Goal: Information Seeking & Learning: Find specific fact

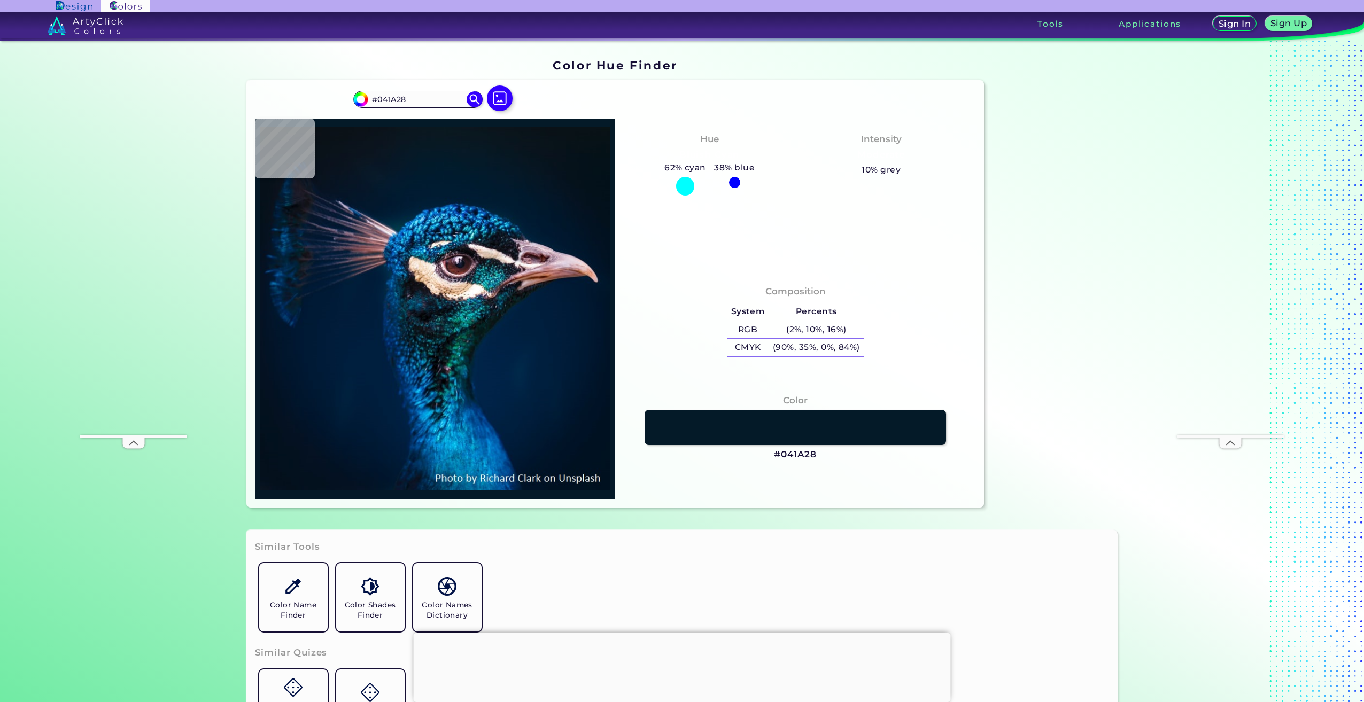
click at [418, 102] on input "#041A28" at bounding box center [417, 99] width 99 height 14
drag, startPoint x: 420, startPoint y: 102, endPoint x: 236, endPoint y: 84, distance: 184.7
click at [246, 86] on div "#041a28 #041A28 Acadia ◉ Acid Green ◉ Aero Blue ◉ Alabaster ◉ Albescent White ◉…" at bounding box center [615, 294] width 738 height 428
type input "#041A28"
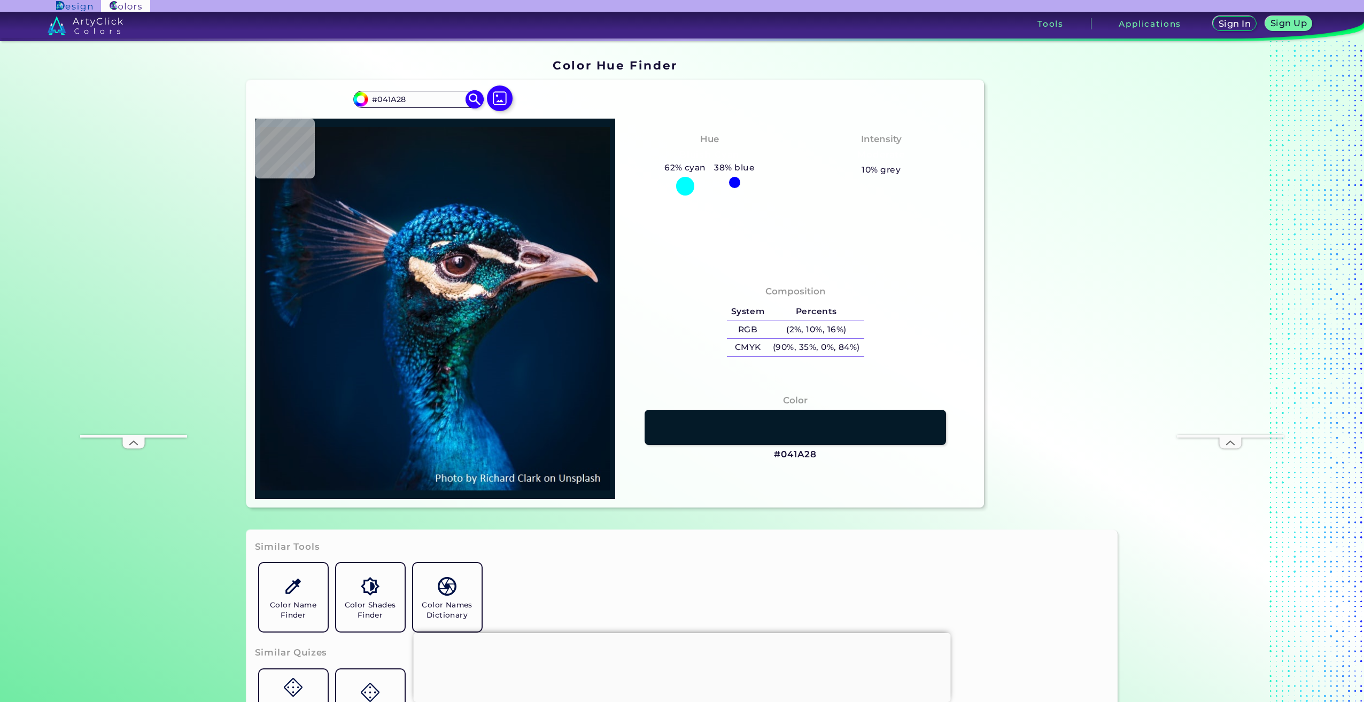
scroll to position [0, 0]
type input "#09181f"
type input "#09181F"
type input "#091720"
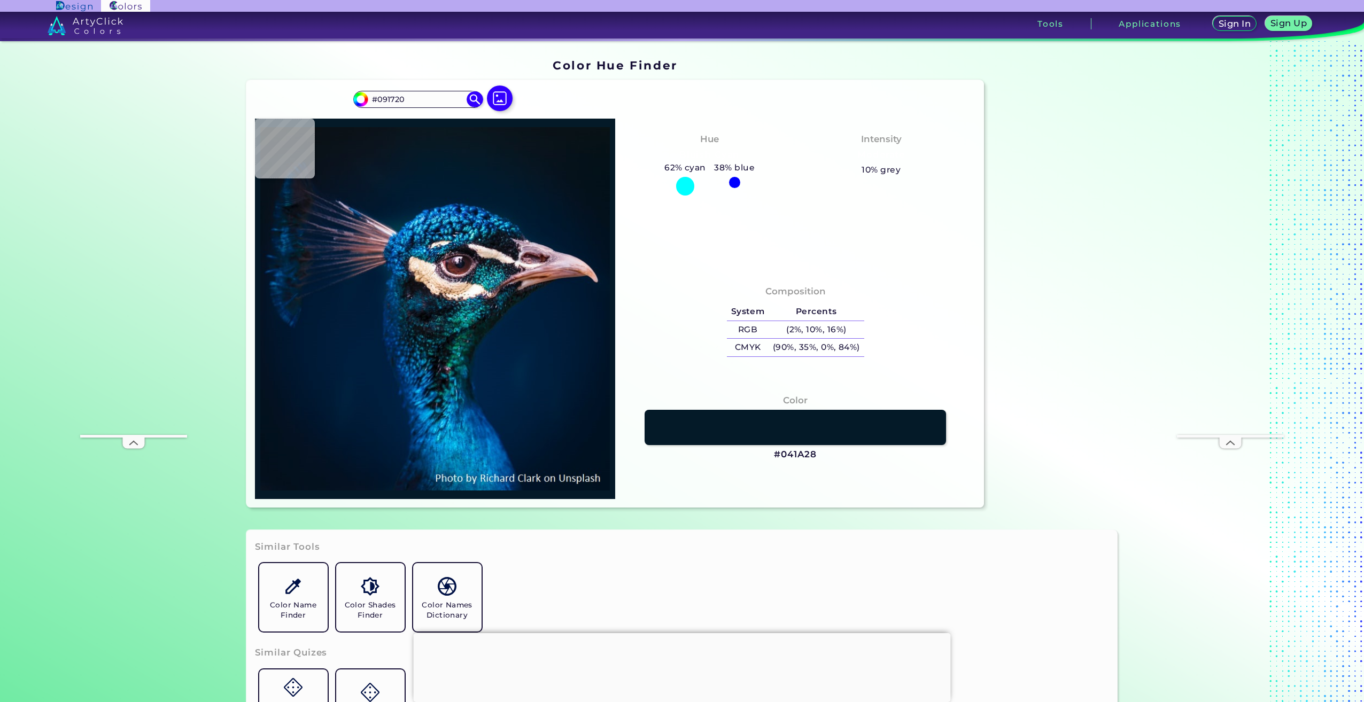
type input "#07141d"
type input "#07141D"
type input "#08121c"
type input "#08121C"
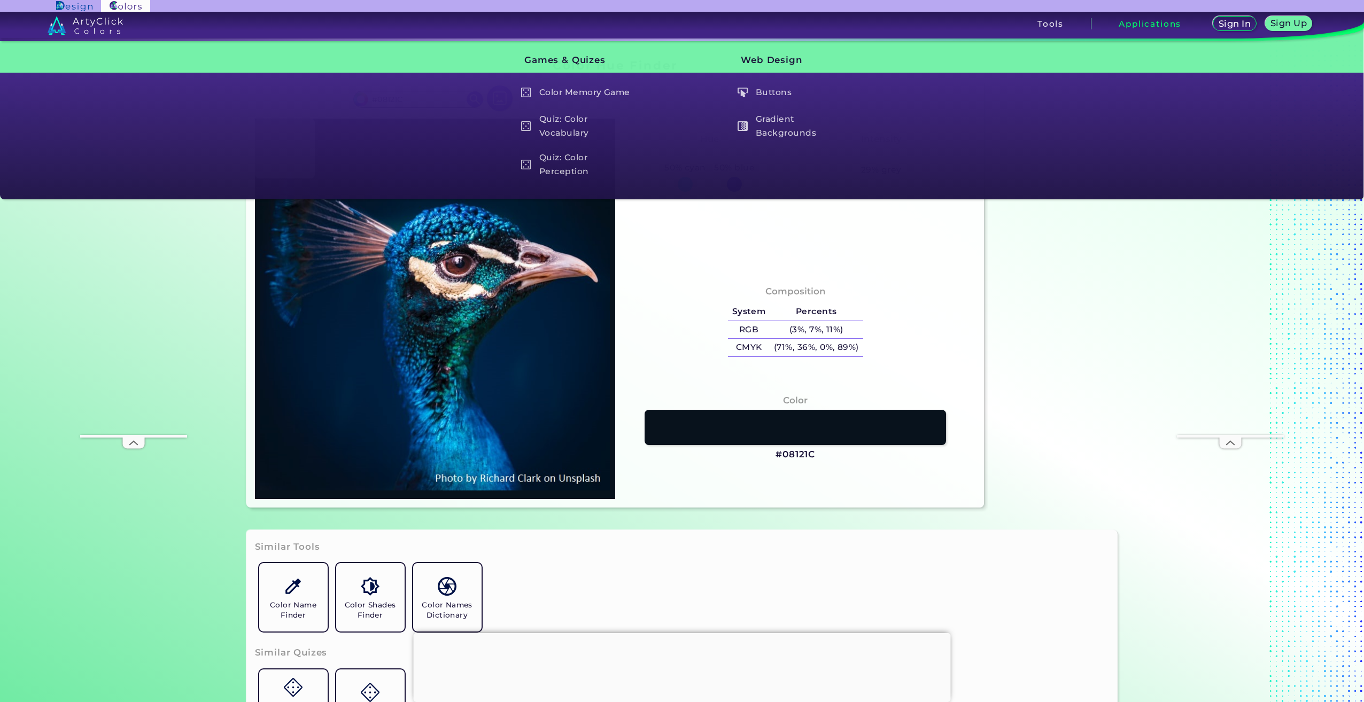
type input "#0b111d"
type input "#0B111D"
type input "#0b1926"
type input "#0B1926"
type input "#001a35"
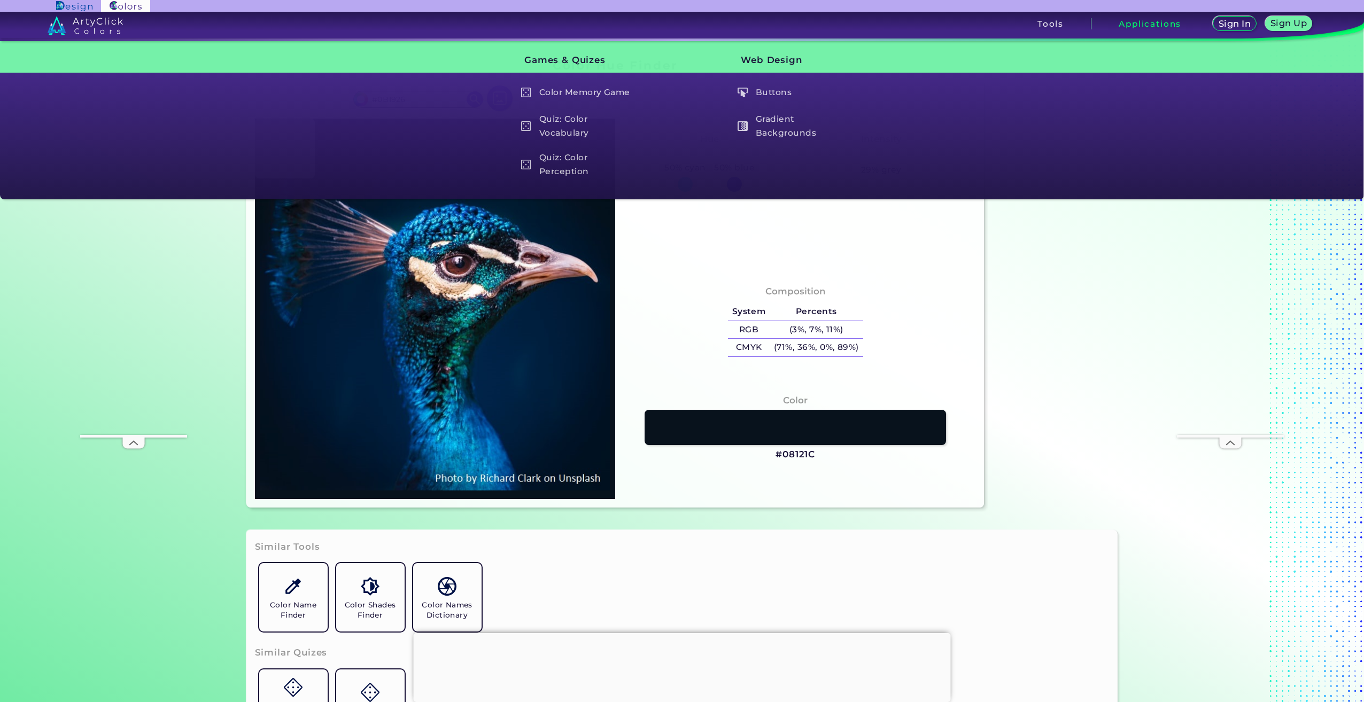
type input "#001A35"
type input "#001d39"
type input "#001D39"
type input "#001e38"
type input "#001E38"
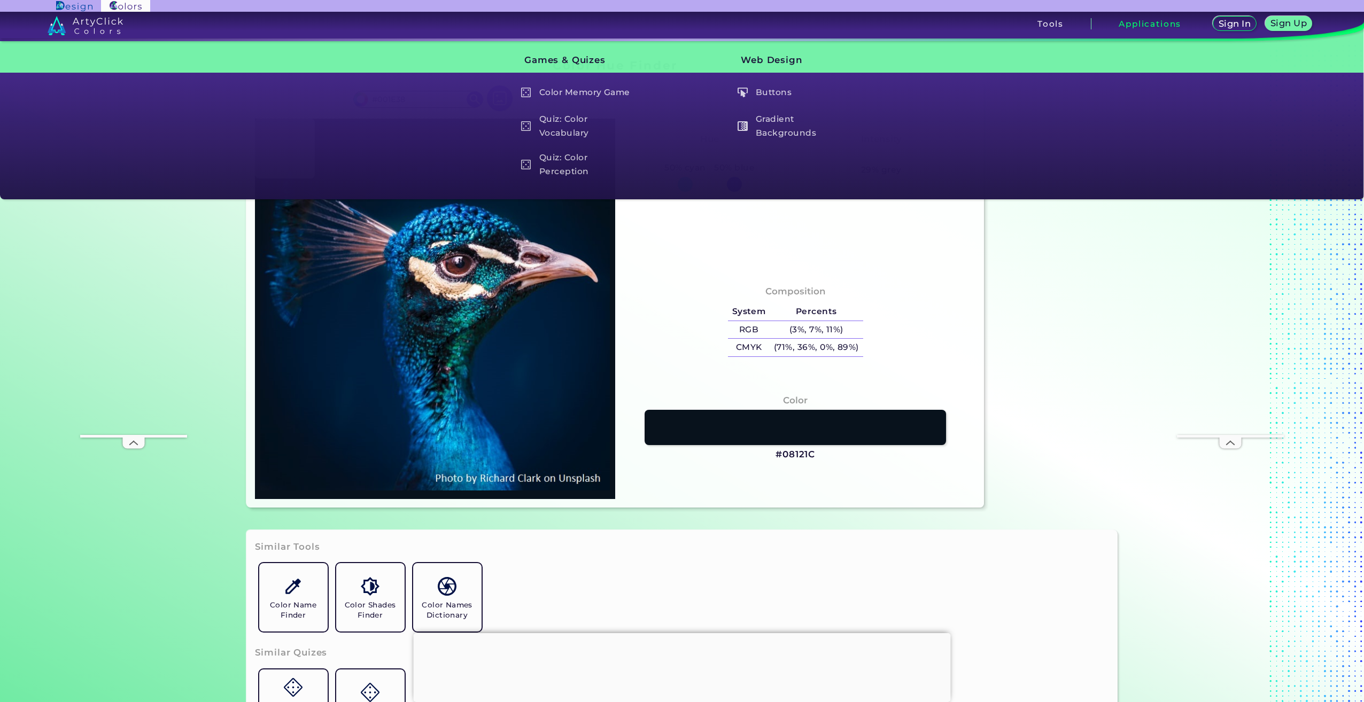
type input "#011c39"
type input "#011C39"
type input "#0b80bd"
type input "#0B80BD"
type input "#fafefb"
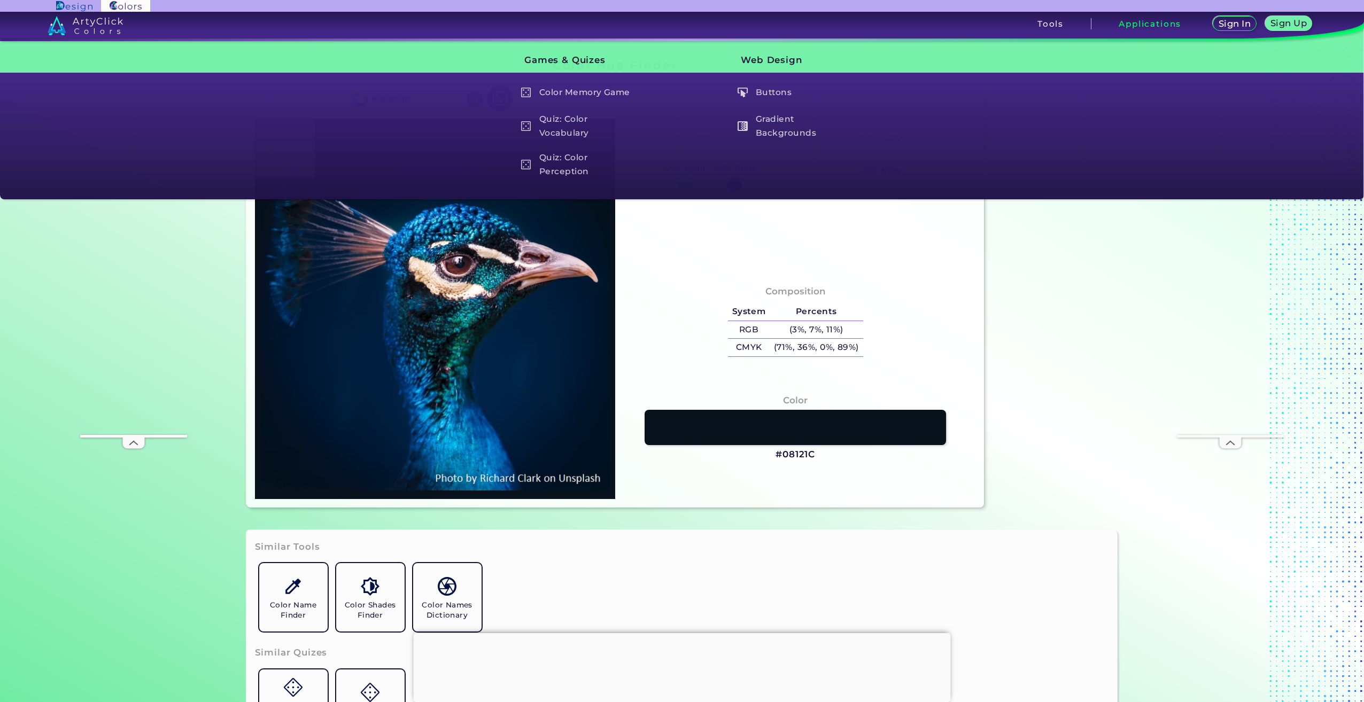
type input "#FAFEFB"
type input "#0c4e93"
type input "#0C4E93"
type input "#093864"
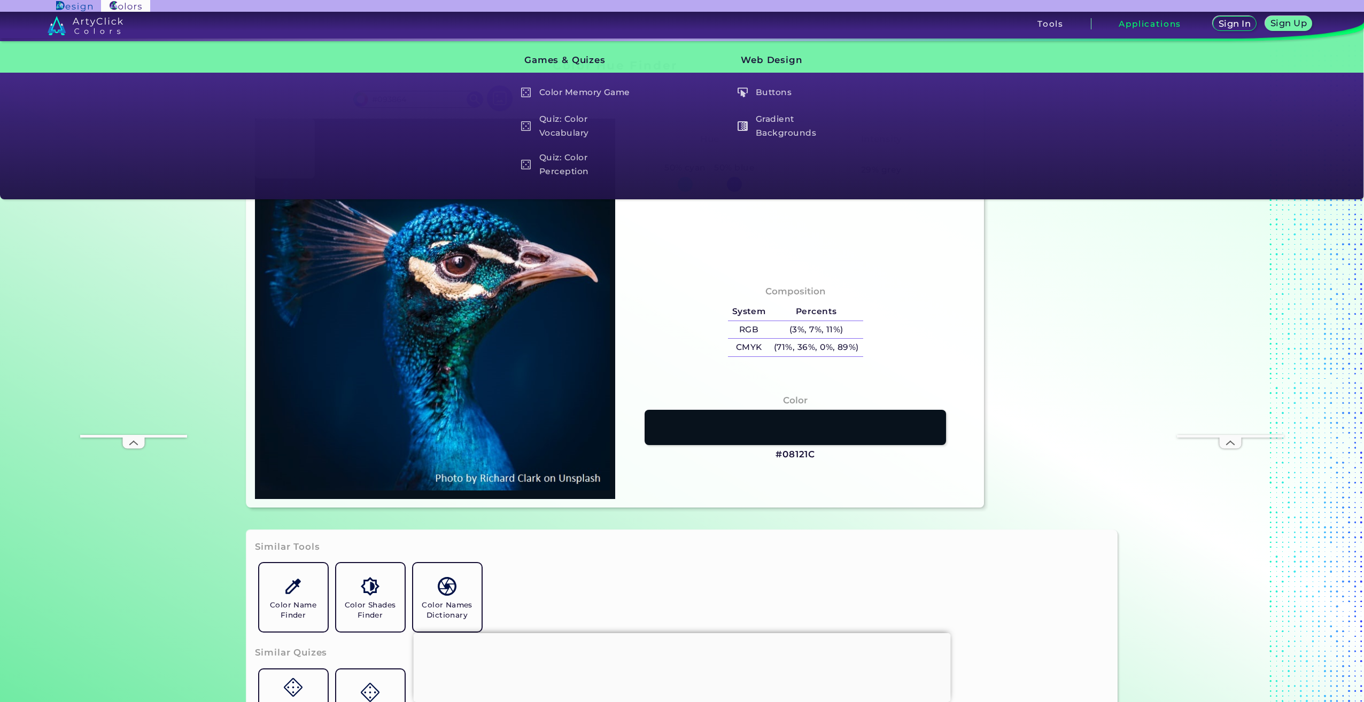
type input "#001b30"
type input "#001B30"
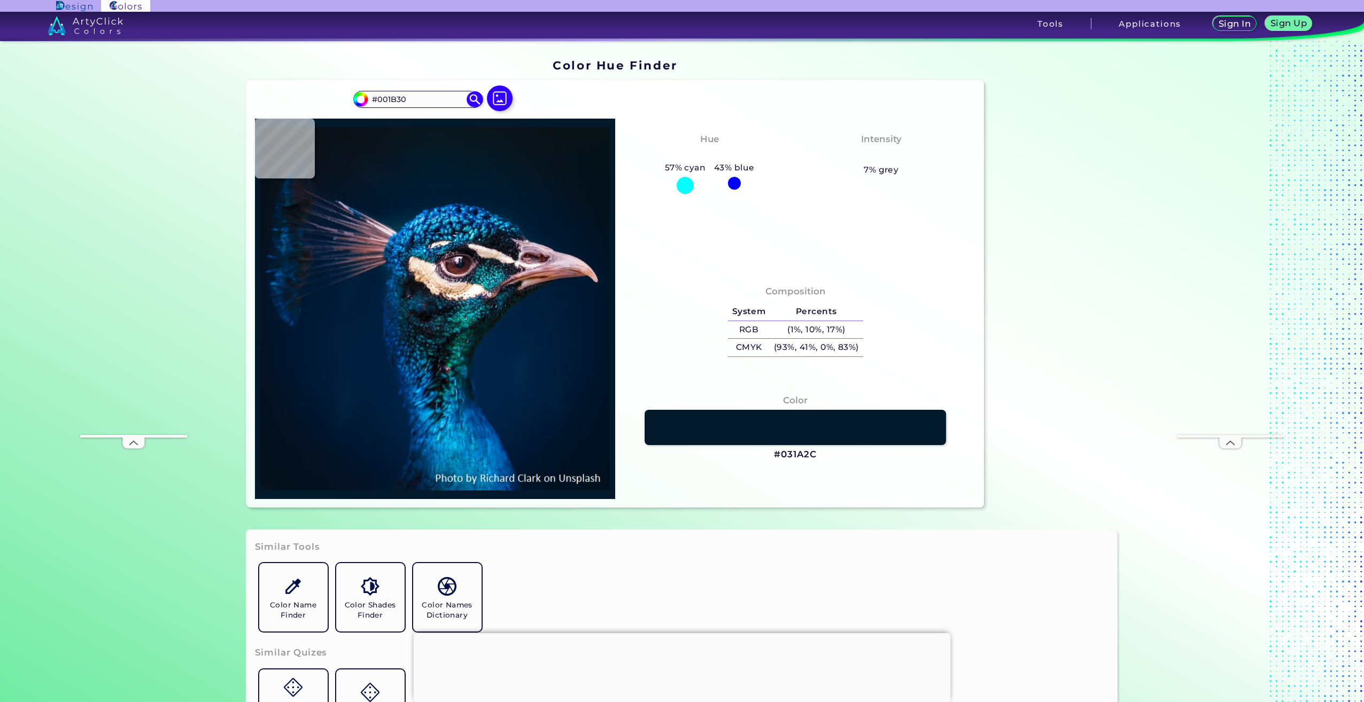
type input "#031a2c"
type input "#031A2C"
type input "#051827"
type input "#061722"
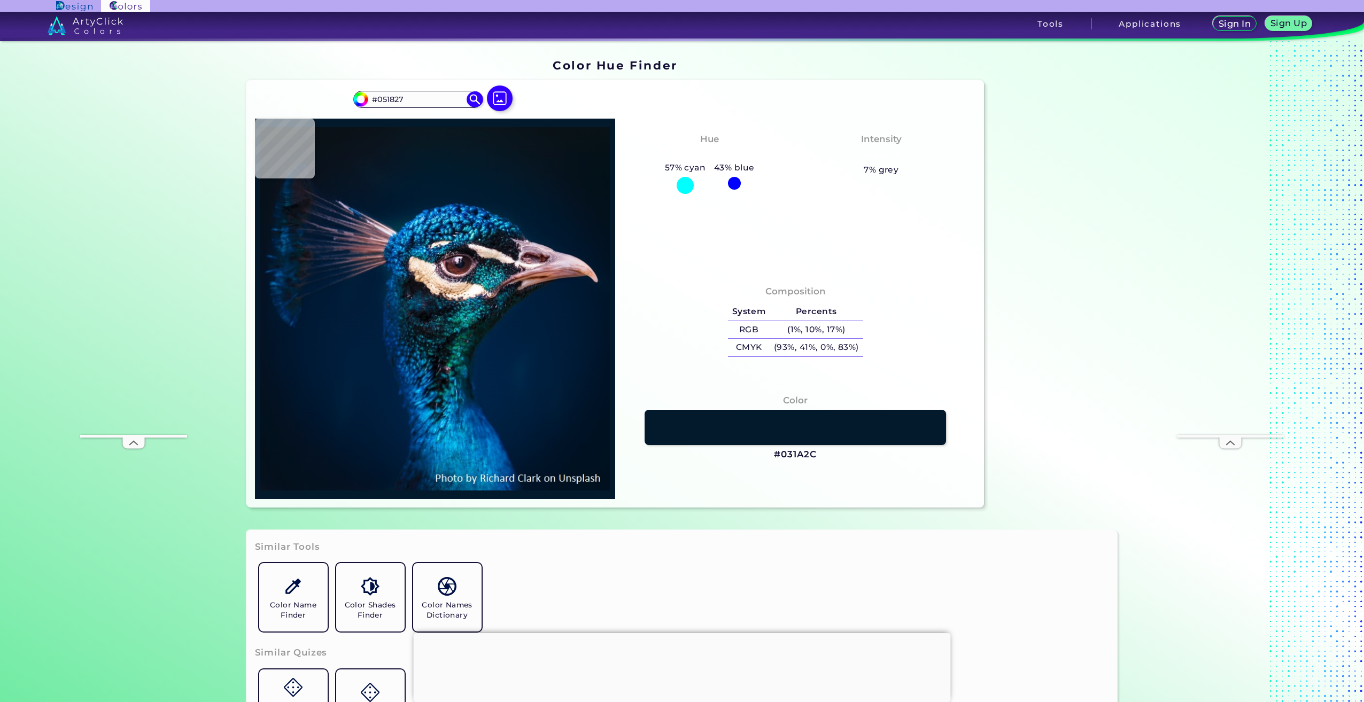
type input "#061722"
type input "#08161f"
type input "#08161F"
type input "#08151d"
type input "#08151D"
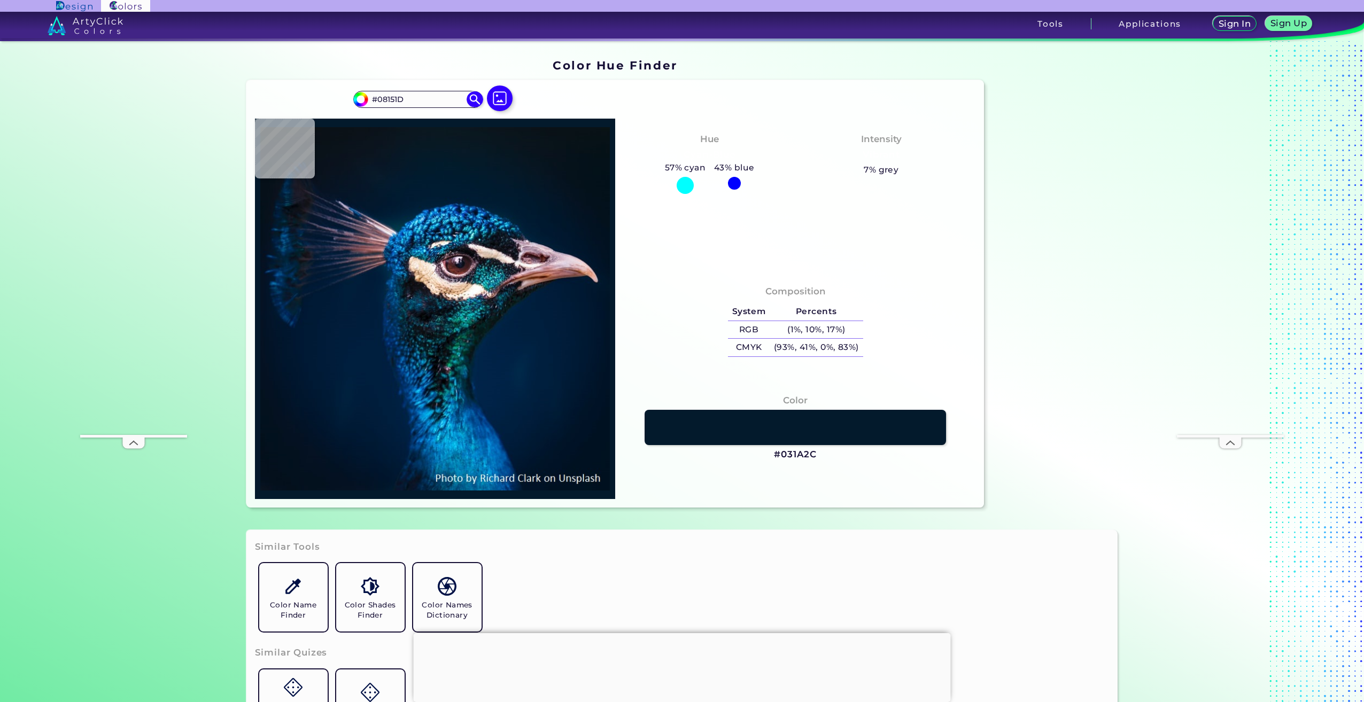
type input "#0a131a"
type input "#0A131A"
type input "#0a1117"
type input "#0A1117"
type input "#0a131a"
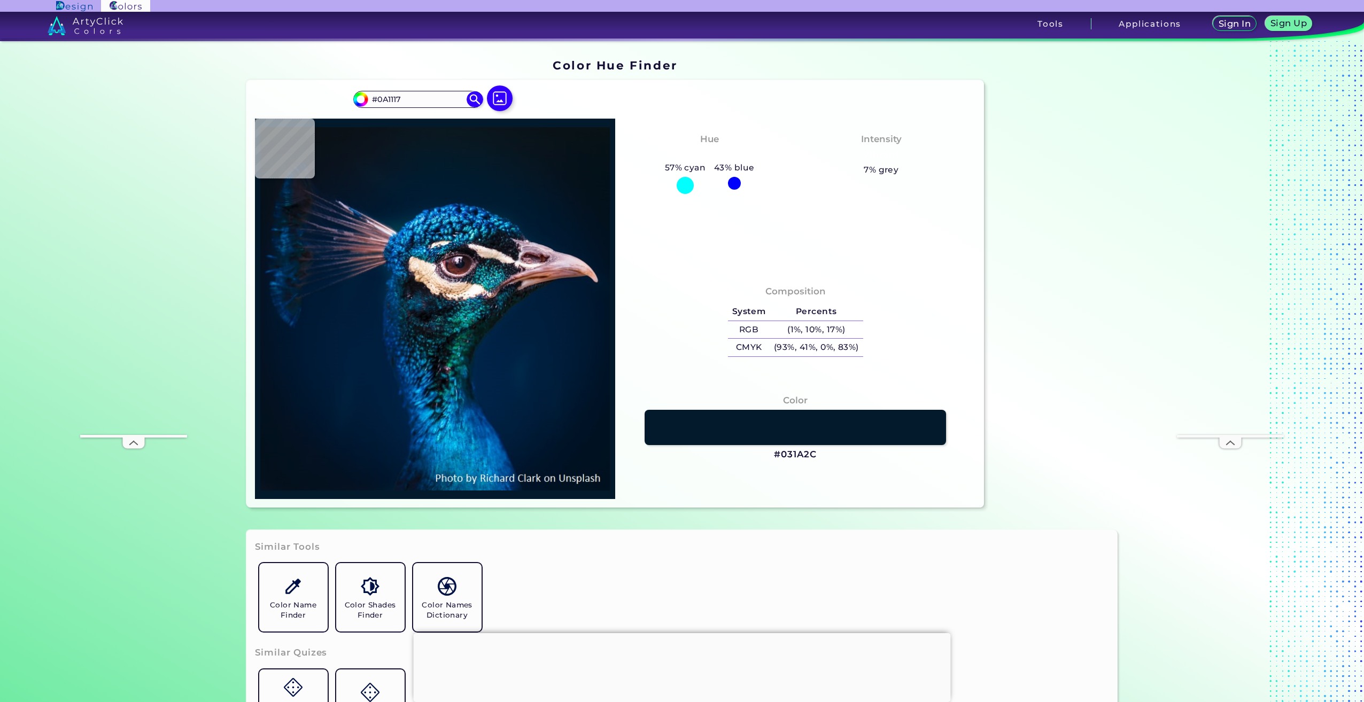
type input "#0A131A"
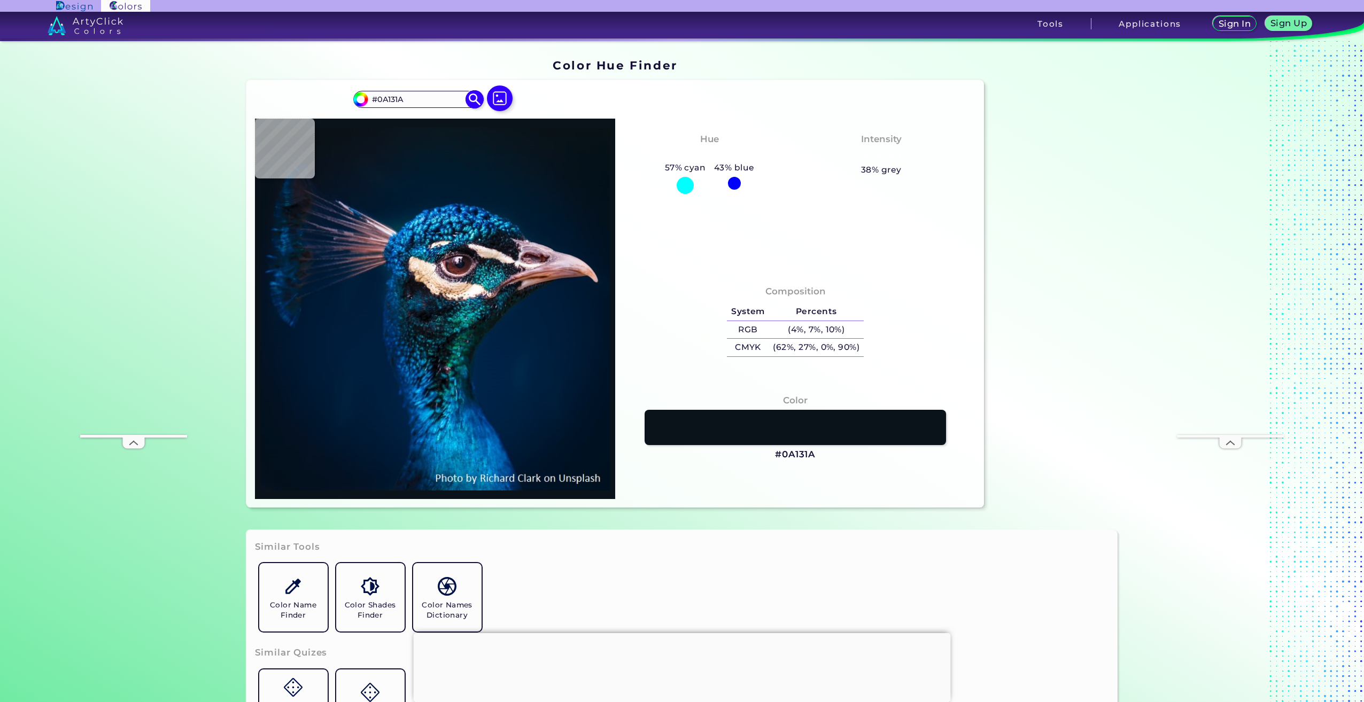
type input "#0a1117"
type input "#0A1117"
type input "#000000"
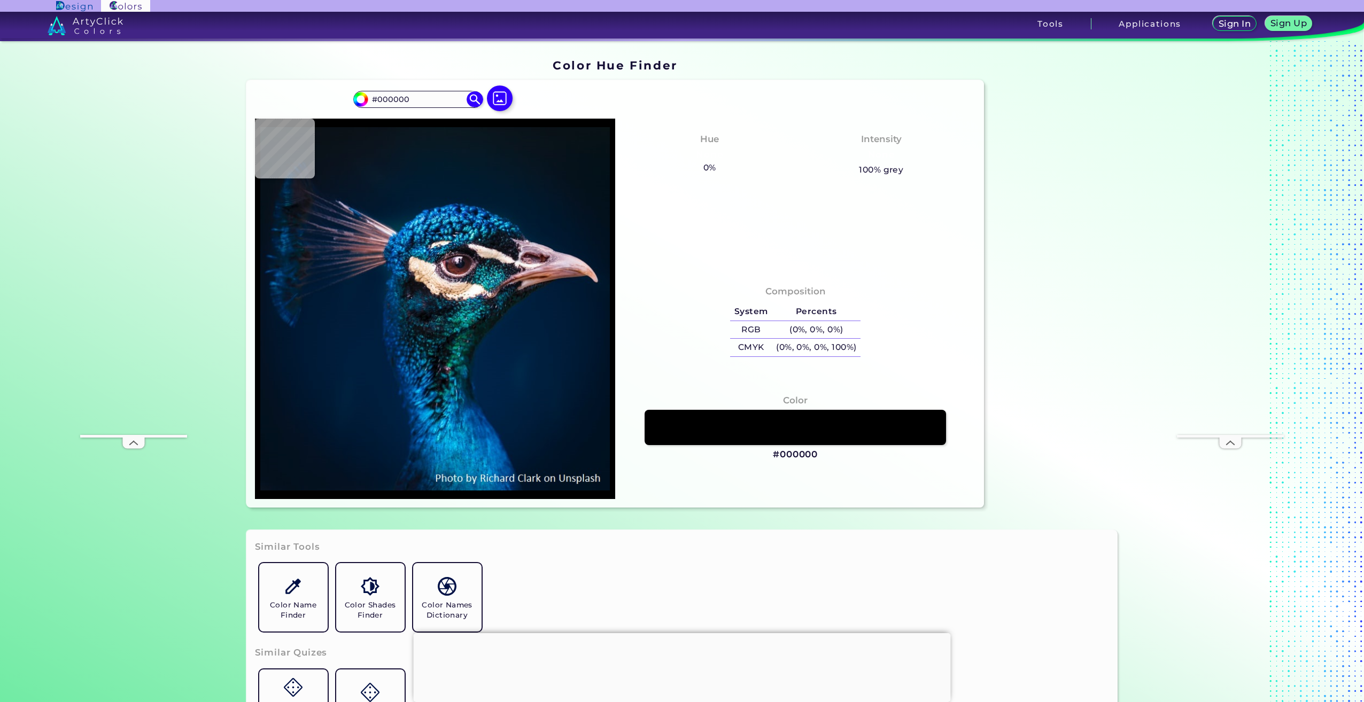
drag, startPoint x: 431, startPoint y: 102, endPoint x: 132, endPoint y: 44, distance: 304.3
click at [136, 45] on section "Color Hue Finder Color Hue Finder #000000 #000000 Acadia ◉ Acid Green ◉ Aero Bl…" at bounding box center [682, 371] width 1364 height 661
paste input "7C79"
type input "#007C79"
type input "#0a131a"
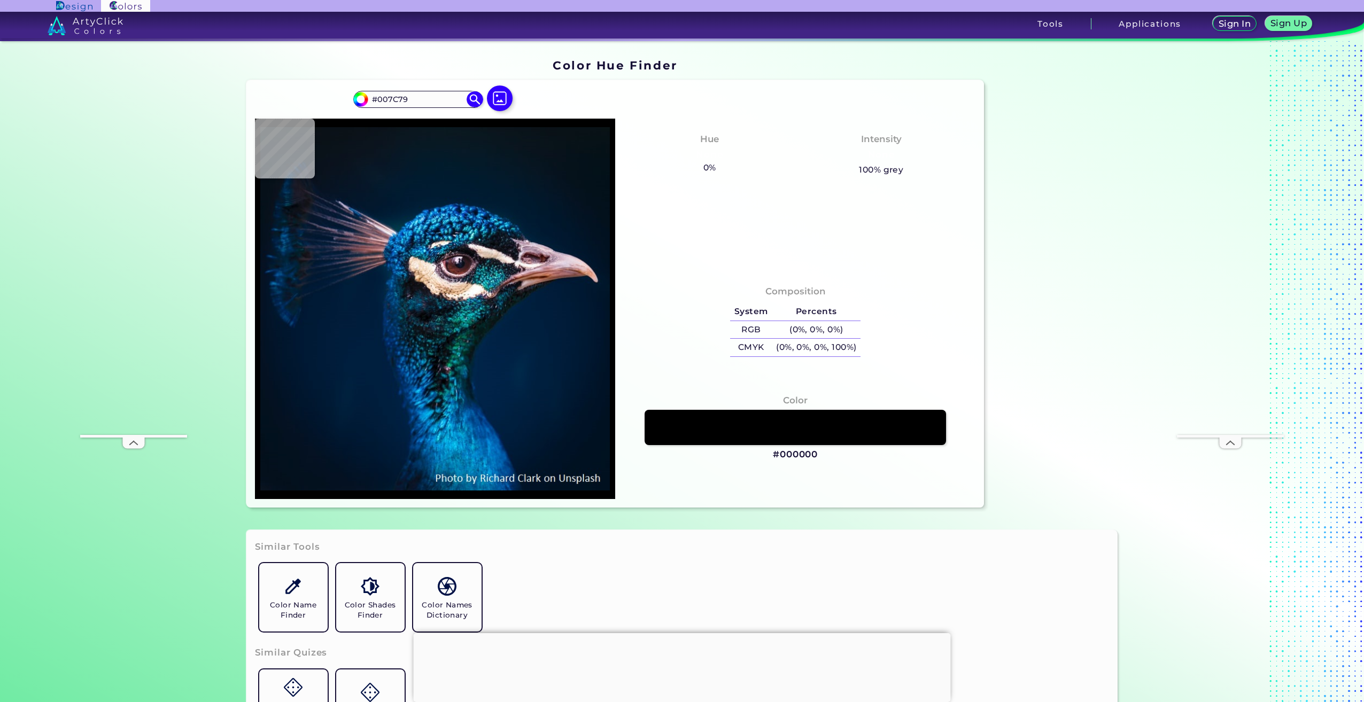
type input "#0A131A"
type input "#081319"
type input "#041119"
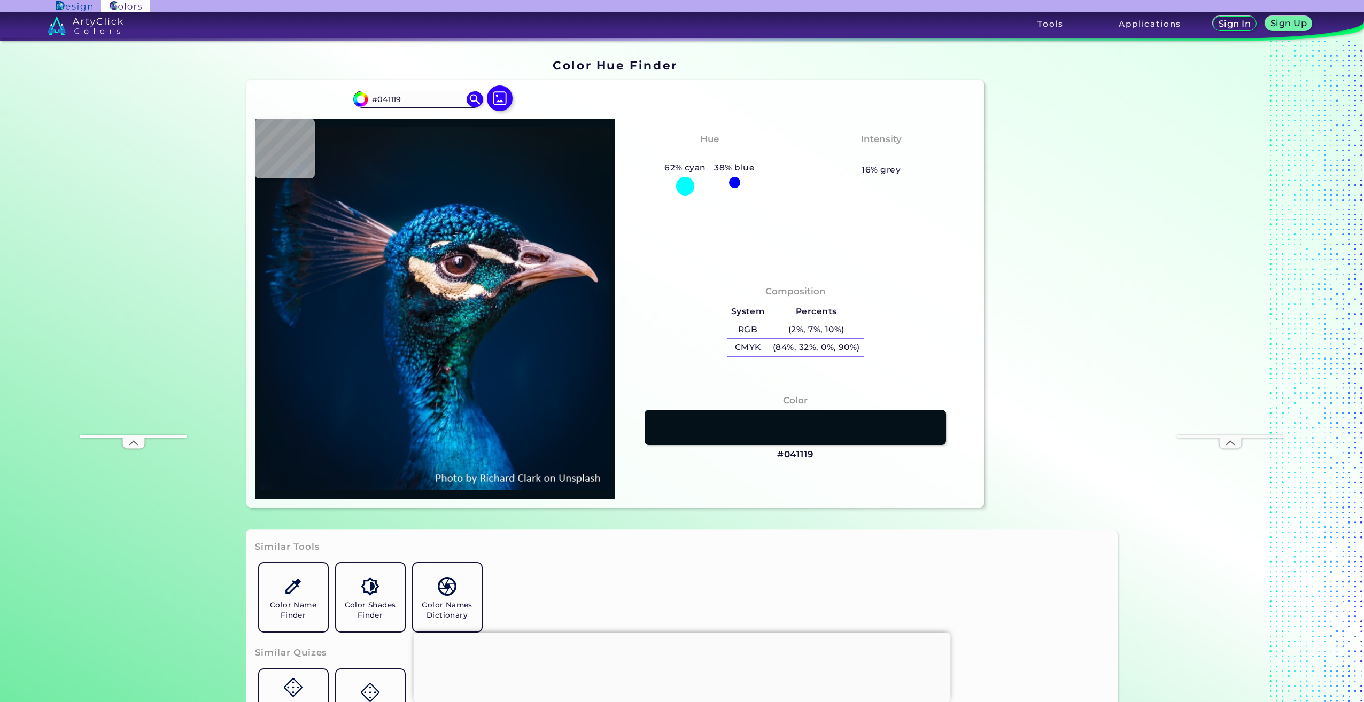
type input "#041119"
click at [899, 237] on div "Hue Bluish Cyan 62% cyan 38% blue Intensity Moderate 16% grey" at bounding box center [795, 195] width 360 height 152
drag, startPoint x: 696, startPoint y: 269, endPoint x: 669, endPoint y: 242, distance: 38.2
click at [696, 269] on div "Hue Bluish Cyan 62% cyan 38% blue Intensity Moderate 16% grey" at bounding box center [795, 195] width 360 height 152
type input "#03111a"
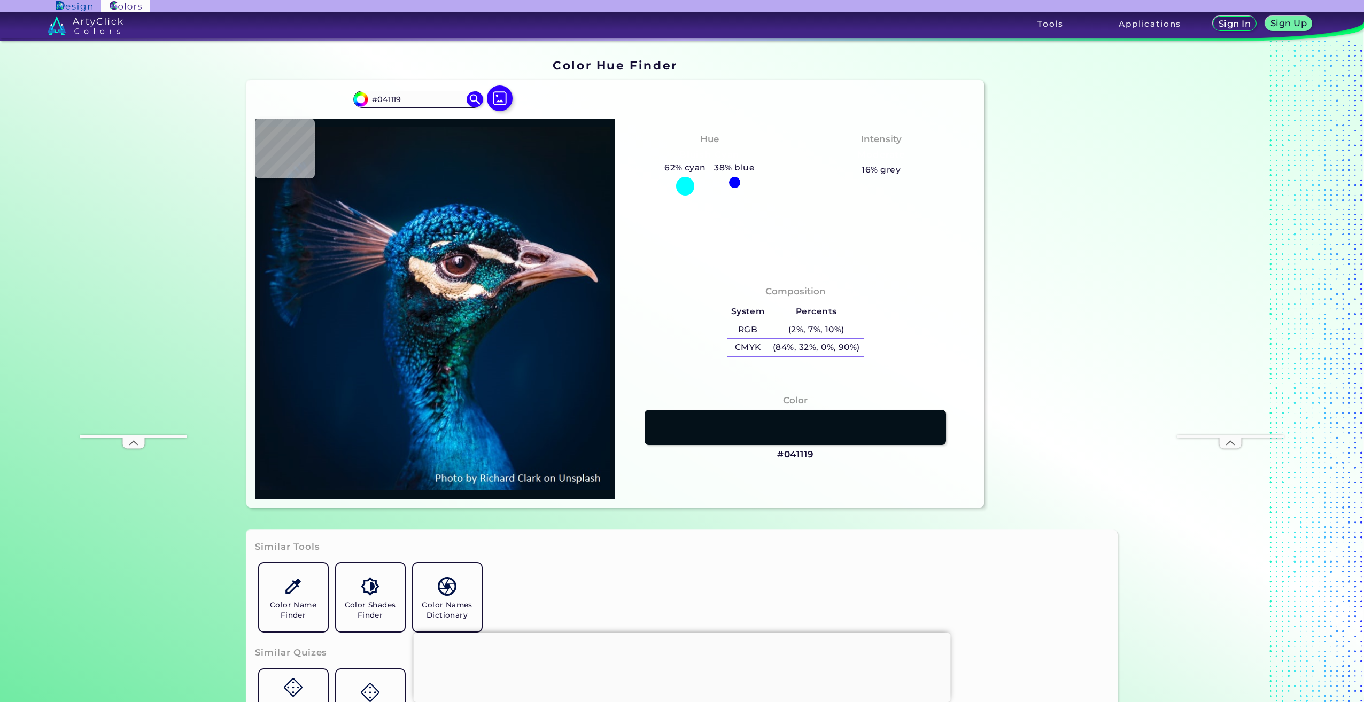
type input "#03111A"
type input "#09141a"
type input "#09141A"
type input "#000000"
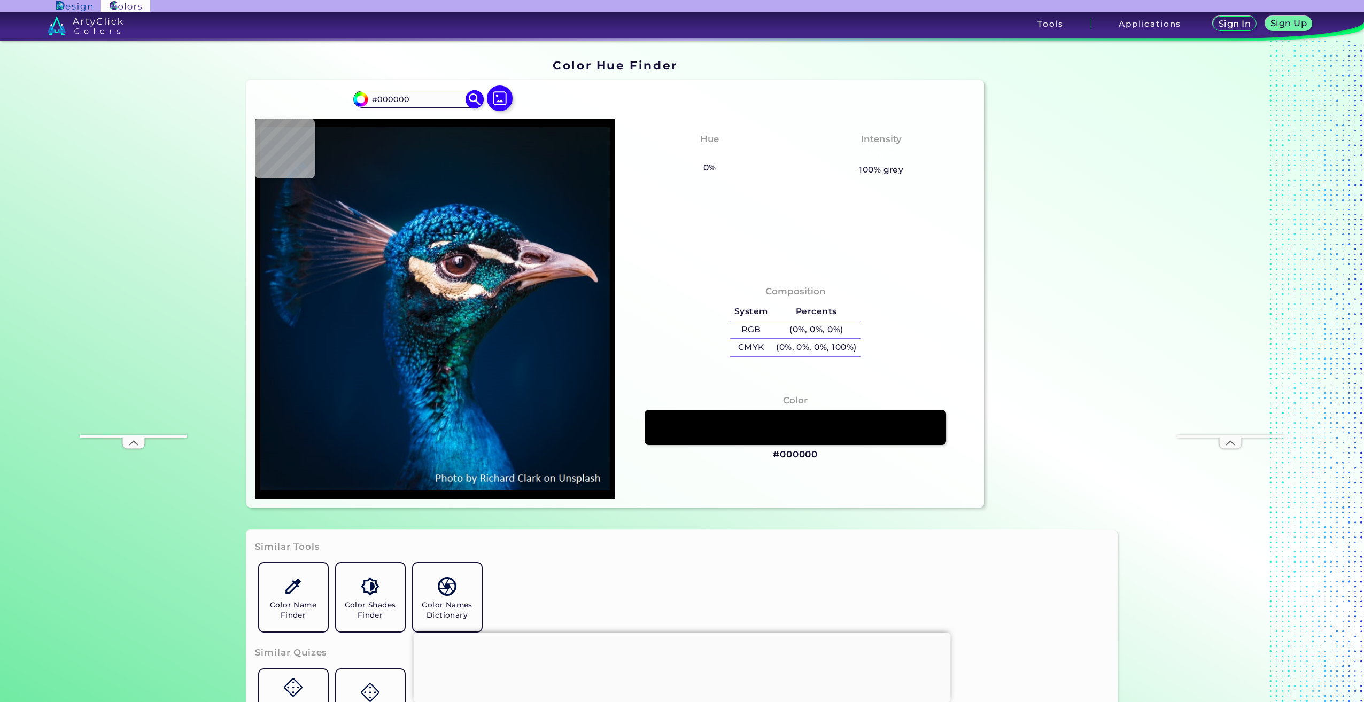
click at [436, 94] on input "#000000" at bounding box center [417, 99] width 99 height 14
paste input "7C79"
type input "#007C79"
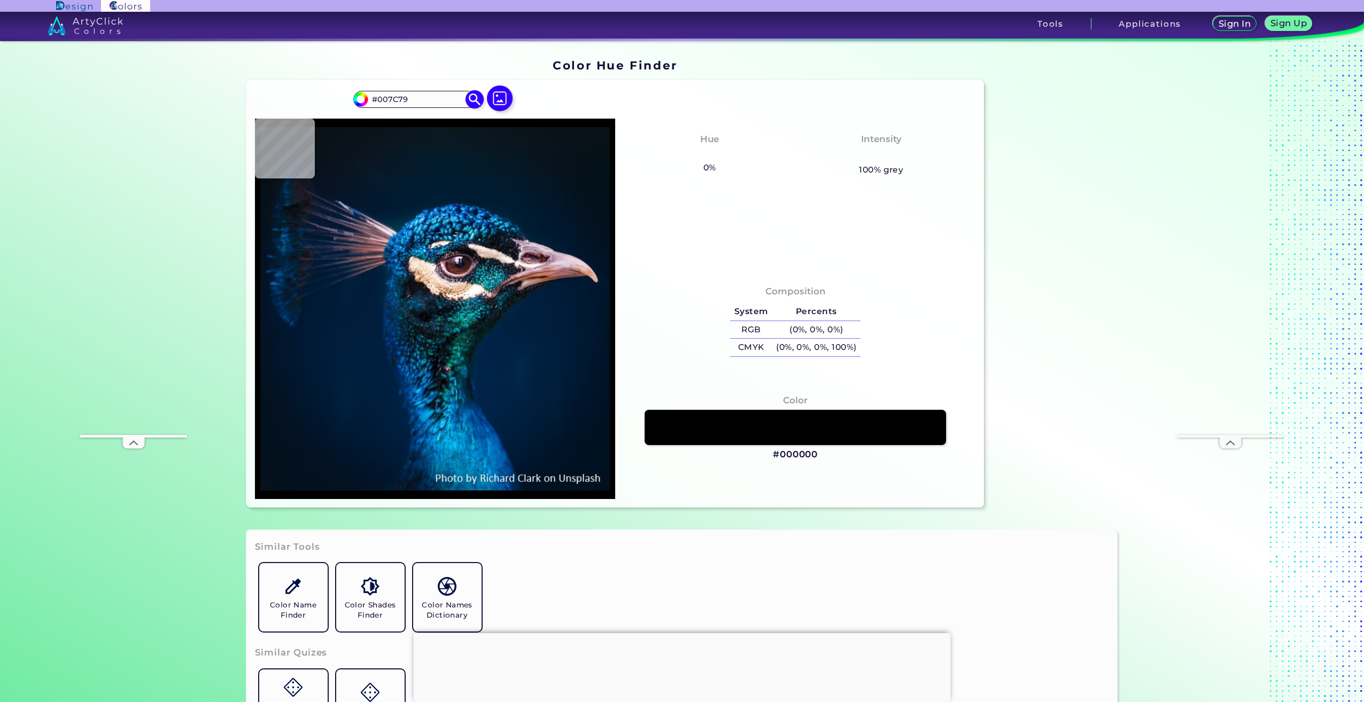
click at [475, 100] on img at bounding box center [475, 99] width 19 height 19
type input "#007c79"
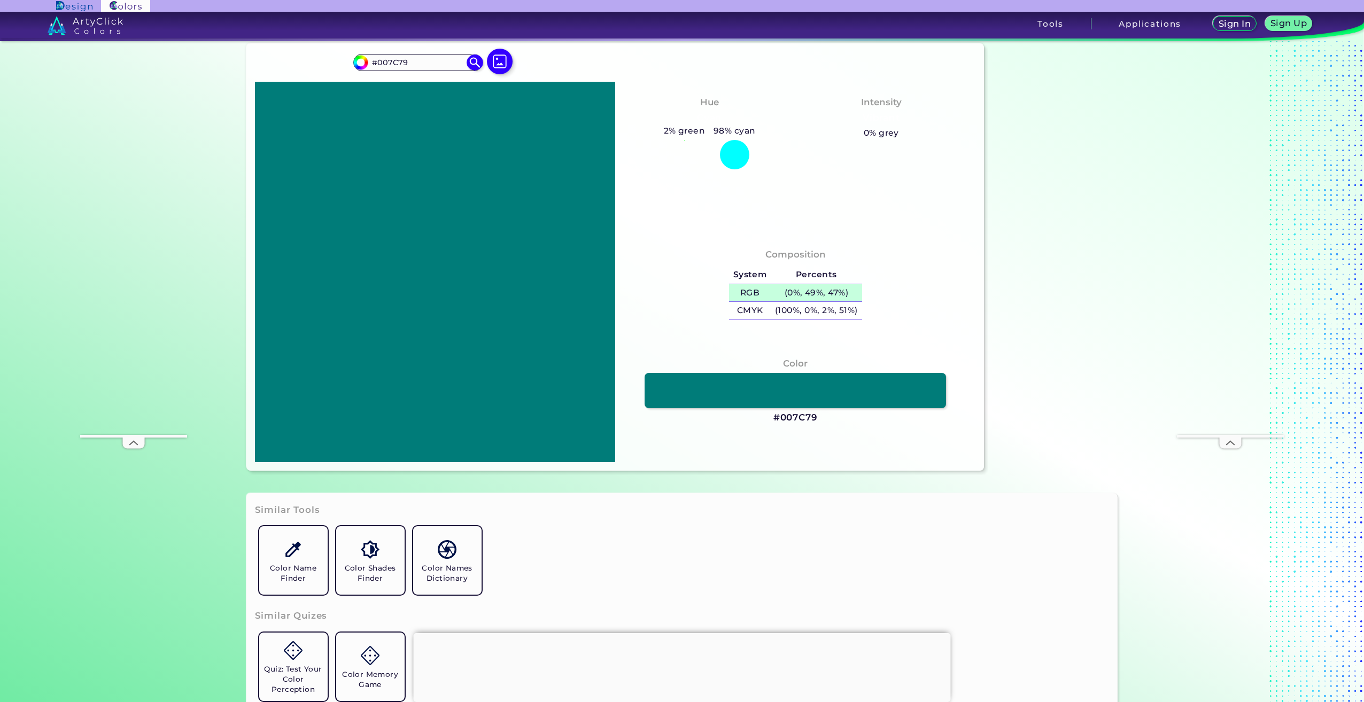
scroll to position [53, 0]
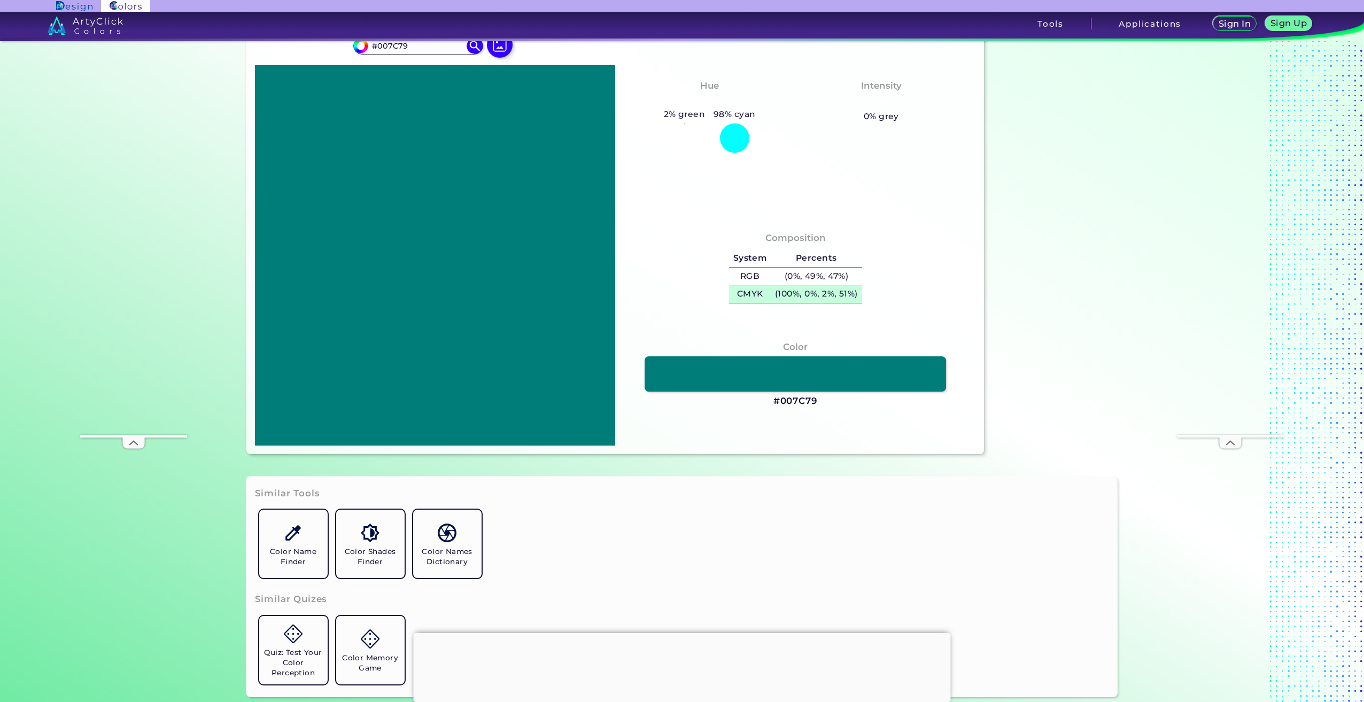
click at [758, 290] on h5 "CMYK" at bounding box center [750, 294] width 42 height 18
click at [800, 404] on h3 "#007C79" at bounding box center [796, 401] width 44 height 13
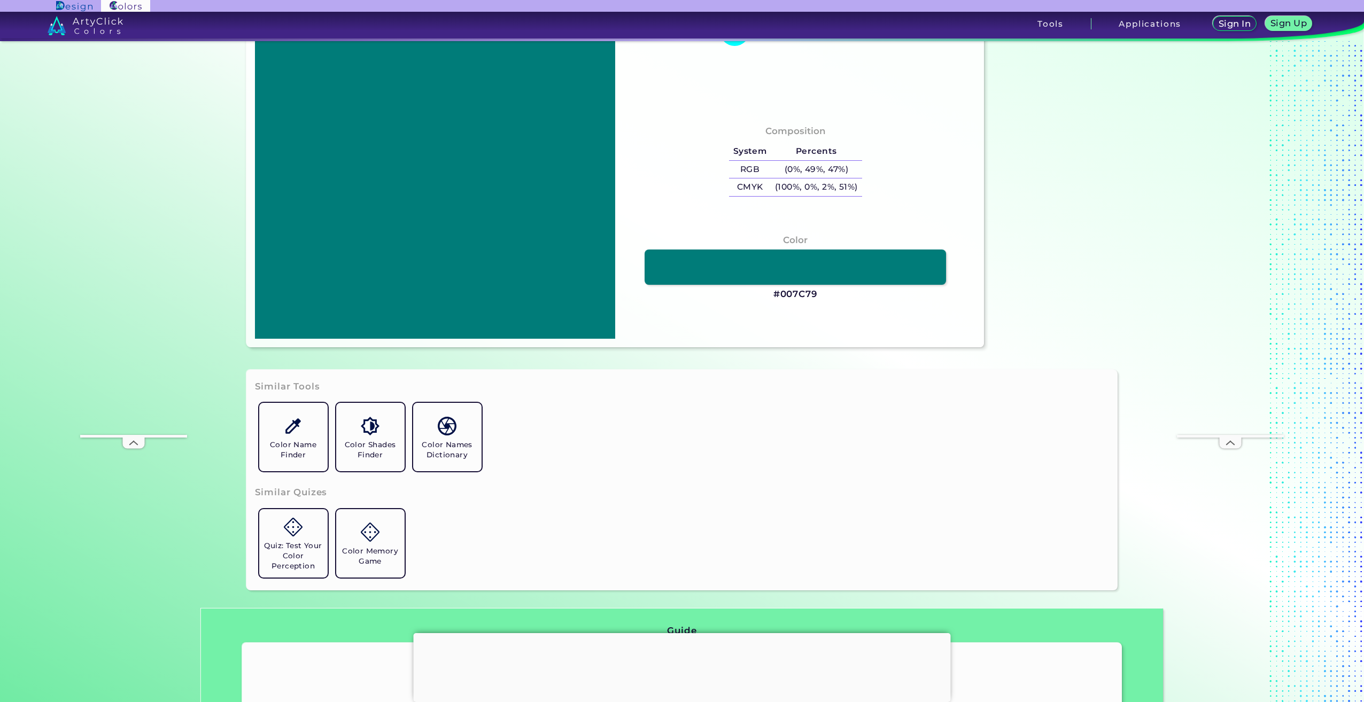
scroll to position [0, 0]
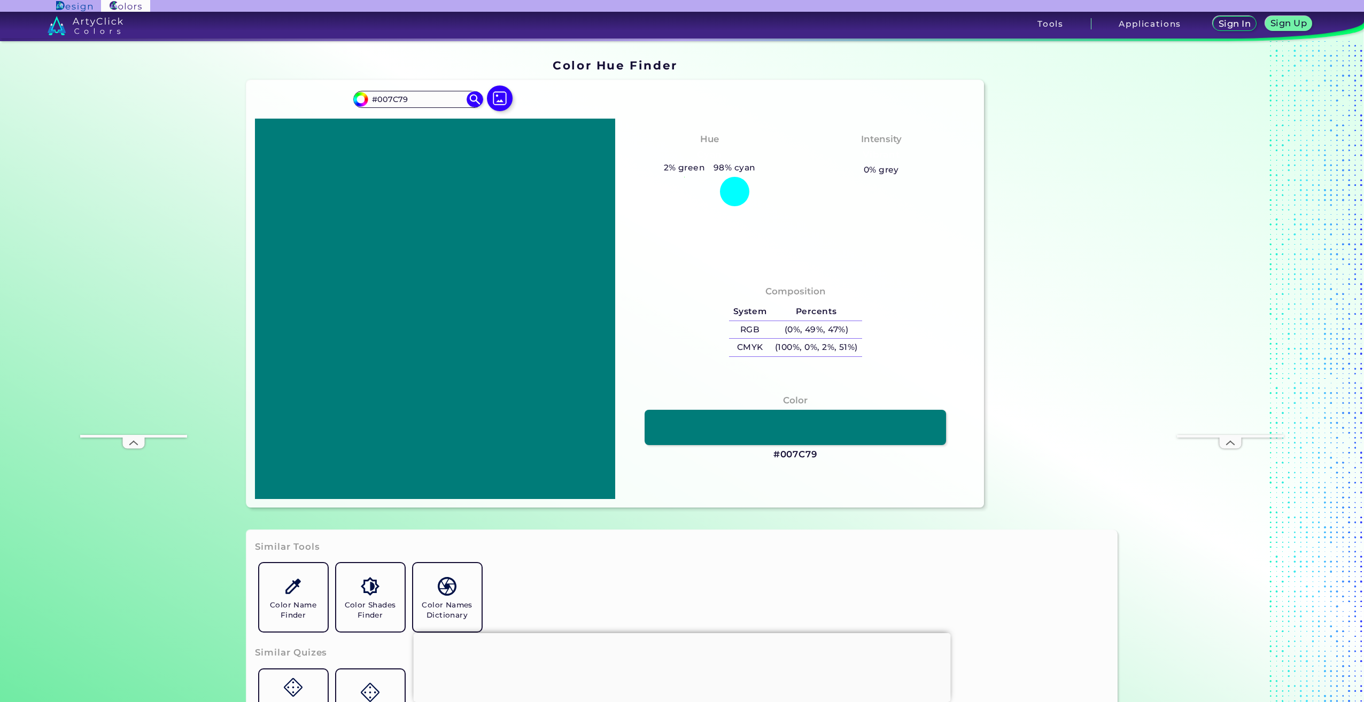
click at [872, 169] on h5 "0% grey" at bounding box center [881, 170] width 35 height 14
click at [865, 168] on h5 "0% grey" at bounding box center [881, 170] width 35 height 14
drag, startPoint x: 865, startPoint y: 168, endPoint x: 828, endPoint y: 234, distance: 74.9
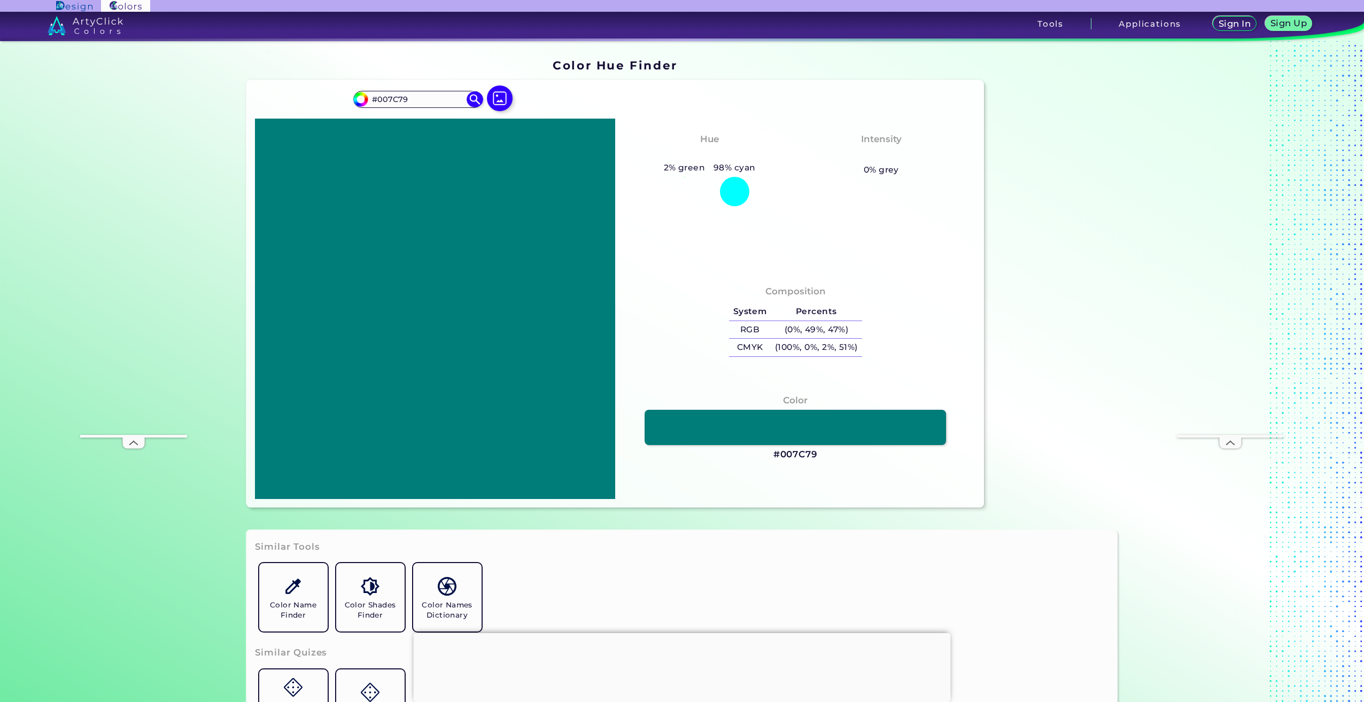
click at [828, 234] on div "Hue Cyan 2% green 98% cyan Intensity Vibrant 0% grey" at bounding box center [795, 195] width 360 height 152
